Goal: Information Seeking & Learning: Stay updated

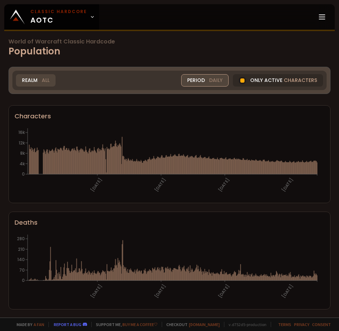
click at [200, 82] on div "Period Daily" at bounding box center [204, 80] width 47 height 12
click at [193, 106] on div "Weekly" at bounding box center [192, 108] width 34 height 11
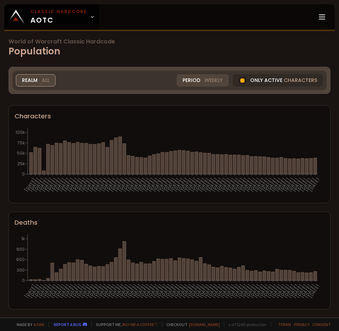
click at [37, 79] on div "Realm All" at bounding box center [36, 80] width 40 height 12
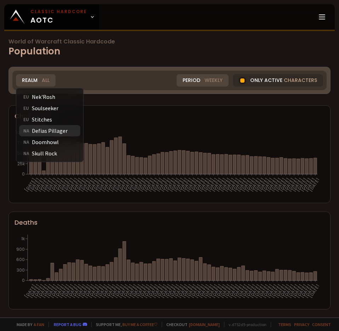
click at [42, 132] on div "NA Defias Pillager" at bounding box center [49, 130] width 61 height 11
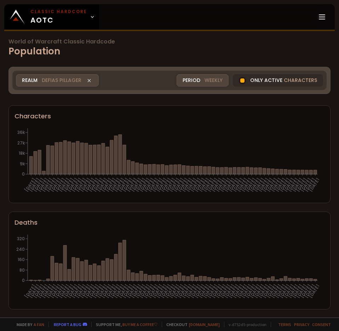
click at [207, 111] on section "Characters [DATE] [DATE] [DATE] [DATE] [DATE] [DATE] [DATE] [DATE] [DATE] [DATE…" at bounding box center [169, 154] width 322 height 98
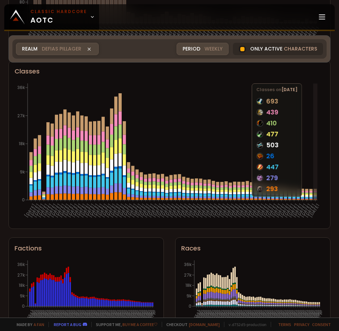
scroll to position [354, 0]
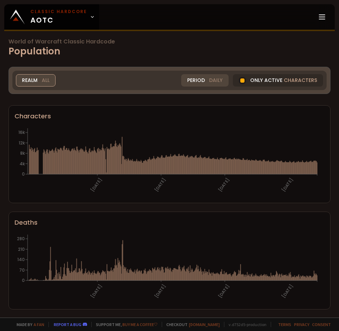
click at [41, 77] on div "Realm All" at bounding box center [36, 80] width 40 height 12
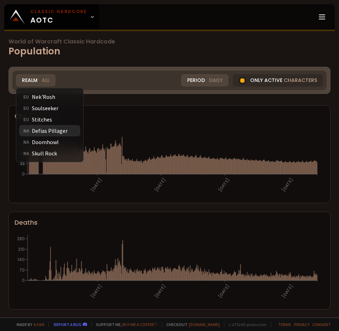
click at [54, 134] on div "NA Defias Pillager" at bounding box center [49, 130] width 61 height 11
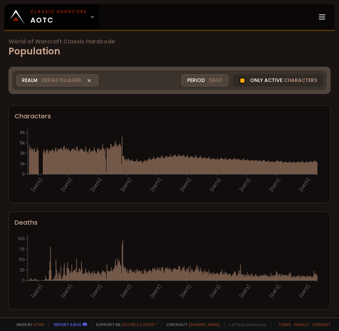
click at [213, 81] on span "Daily" at bounding box center [215, 80] width 13 height 7
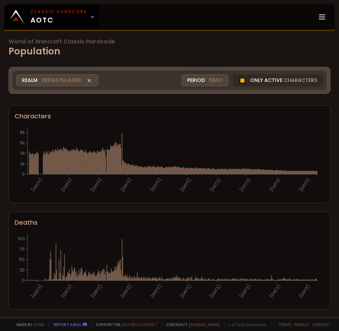
click at [222, 51] on h1 "World of Warcraft Classic Hardcode Population" at bounding box center [169, 48] width 322 height 19
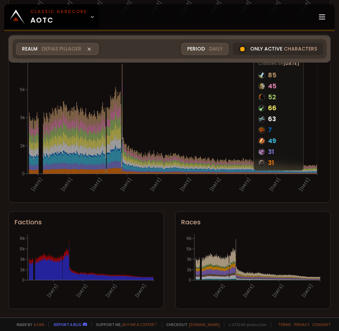
scroll to position [355, 0]
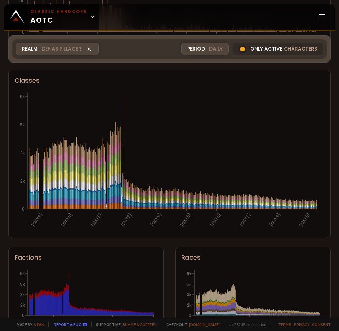
click at [189, 48] on div "Period Daily" at bounding box center [204, 49] width 47 height 12
click at [192, 74] on div "Weekly" at bounding box center [198, 76] width 34 height 11
